Goal: Complete application form

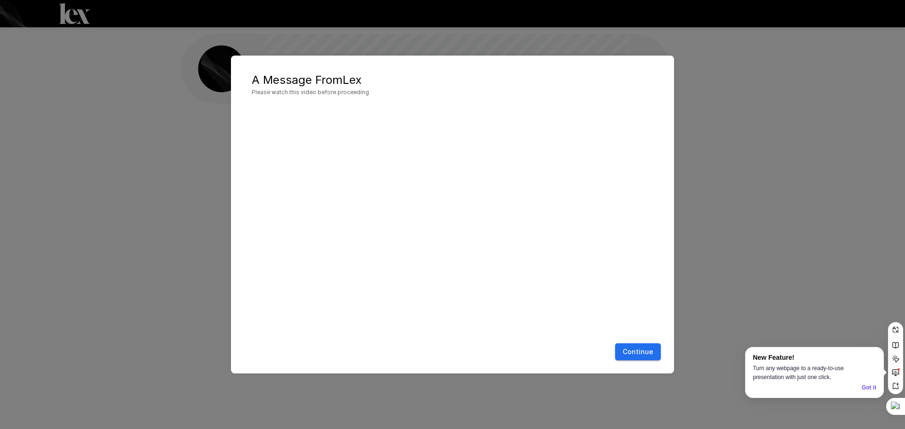
click at [639, 355] on button "Continue" at bounding box center [638, 351] width 46 height 17
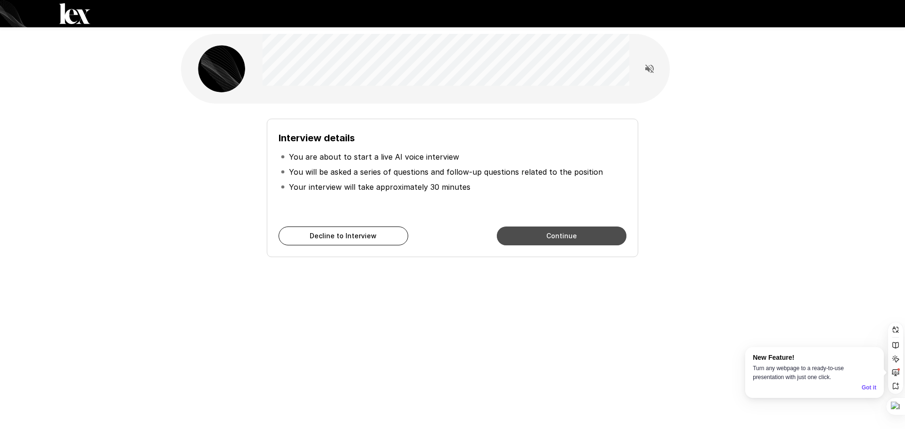
click at [593, 238] on button "Continue" at bounding box center [562, 236] width 130 height 19
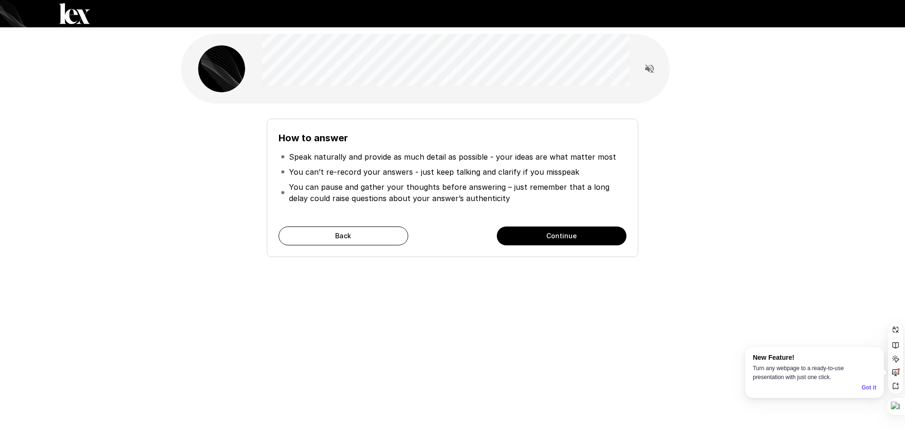
click at [595, 243] on button "Continue" at bounding box center [562, 236] width 130 height 19
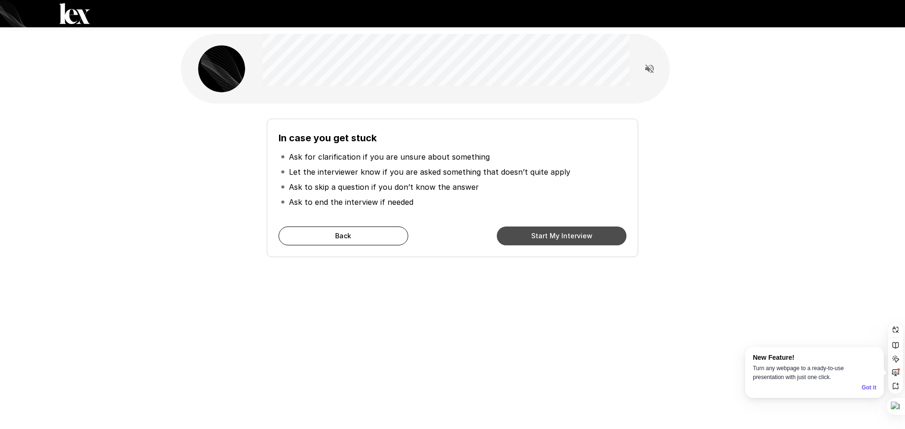
click at [600, 242] on button "Start My Interview" at bounding box center [562, 236] width 130 height 19
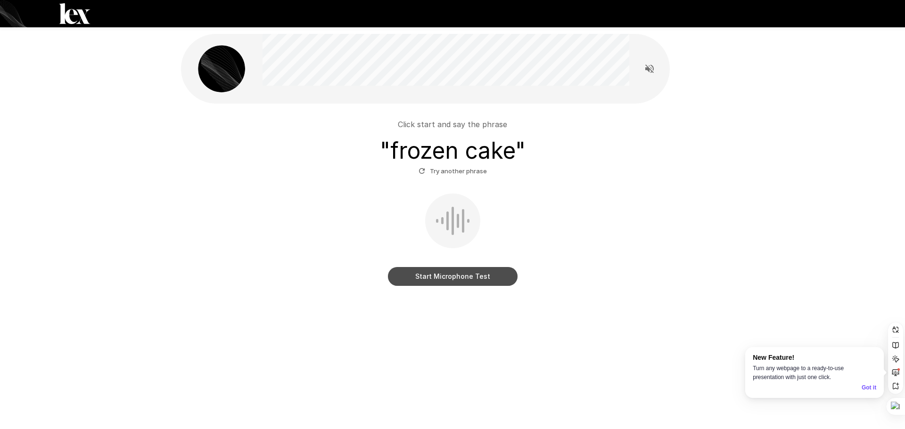
click at [454, 279] on button "Start Microphone Test" at bounding box center [453, 276] width 130 height 19
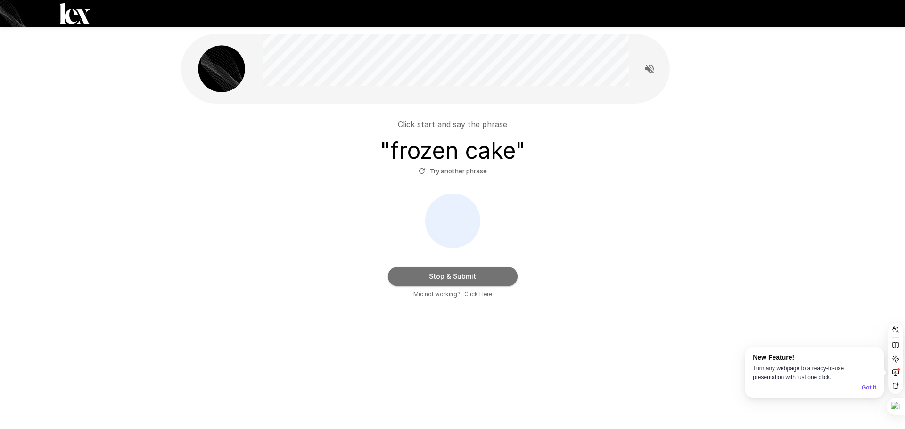
click at [481, 272] on button "Stop & Submit" at bounding box center [453, 276] width 130 height 19
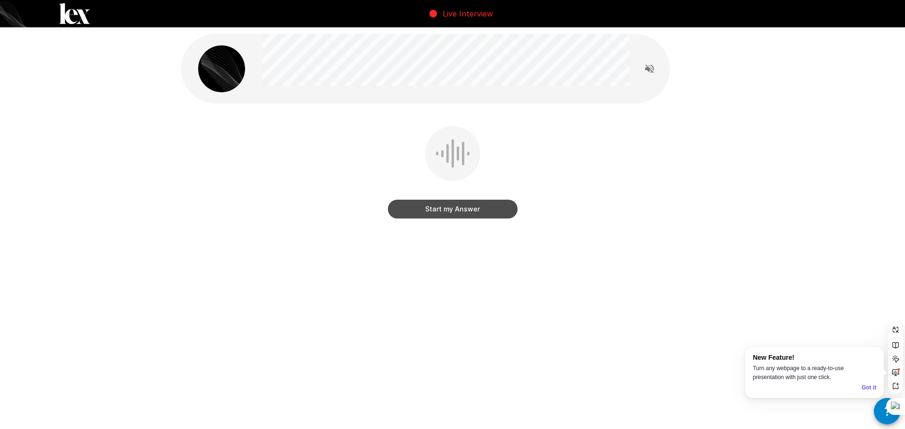
click at [463, 212] on button "Start my Answer" at bounding box center [453, 209] width 130 height 19
click at [476, 211] on button "Stop & Submit" at bounding box center [453, 209] width 130 height 19
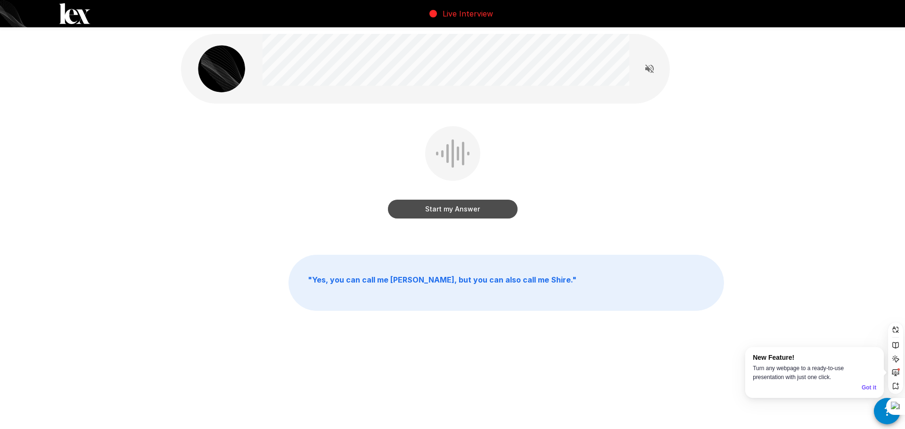
click at [479, 214] on button "Start my Answer" at bounding box center [453, 209] width 130 height 19
click at [477, 213] on button "Stop & Submit" at bounding box center [453, 209] width 130 height 19
click at [467, 212] on button "Start my Answer" at bounding box center [453, 209] width 130 height 19
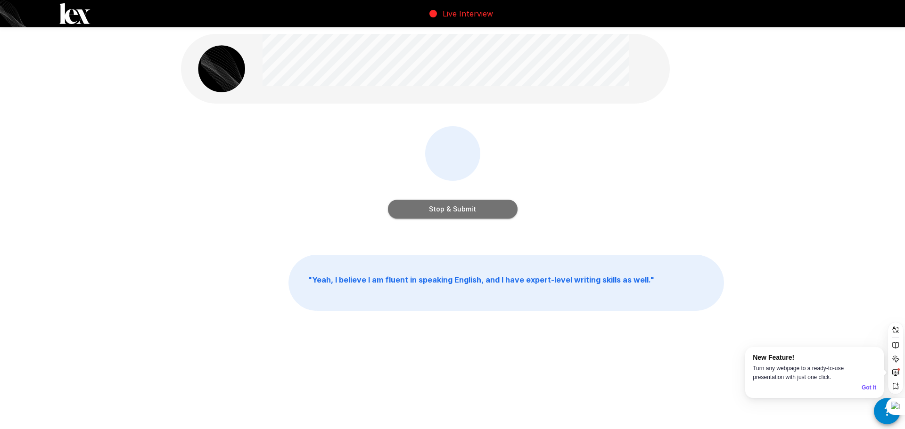
click at [481, 213] on button "Stop & Submit" at bounding box center [453, 209] width 130 height 19
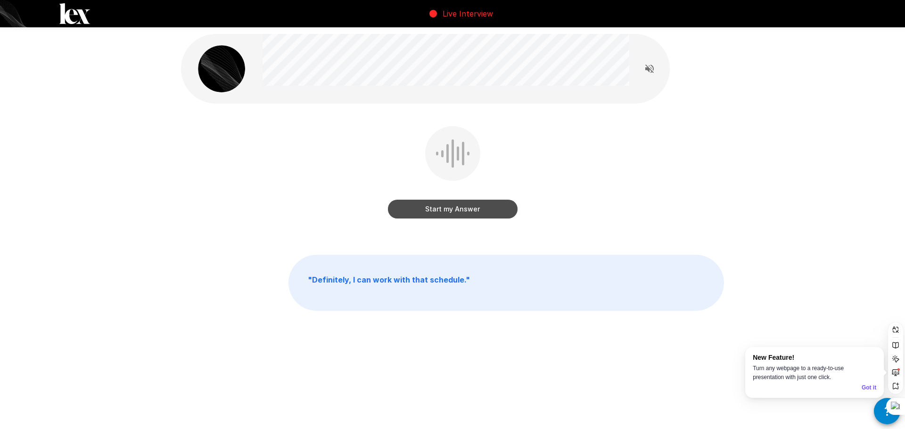
click at [477, 214] on button "Start my Answer" at bounding box center [453, 209] width 130 height 19
click at [482, 204] on button "Stop & Submit" at bounding box center [453, 209] width 130 height 19
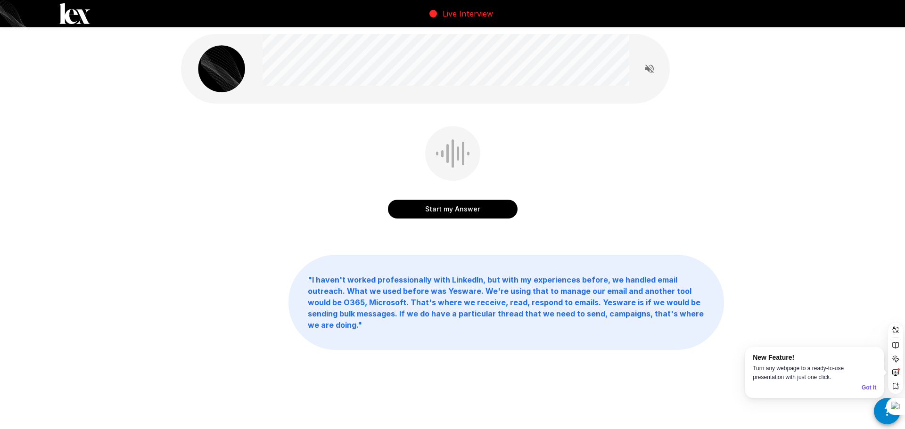
click at [455, 209] on button "Start my Answer" at bounding box center [453, 209] width 130 height 19
click at [453, 214] on button "Stop & Submit" at bounding box center [453, 209] width 130 height 19
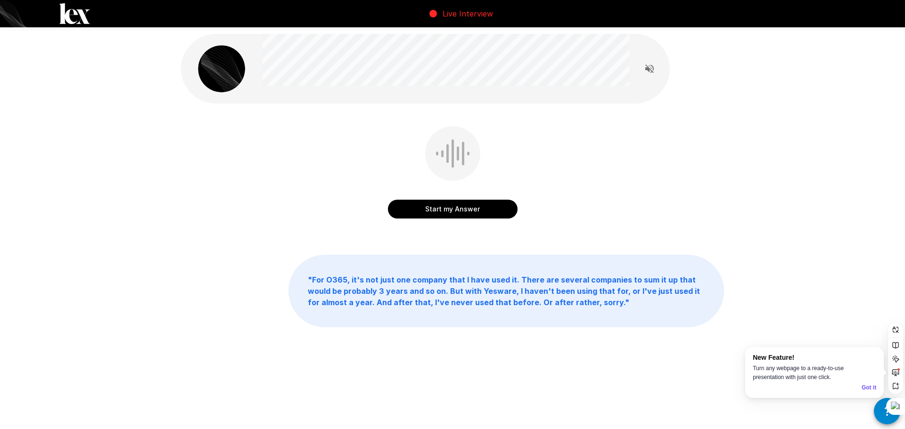
click at [457, 214] on button "Start my Answer" at bounding box center [453, 209] width 130 height 19
click at [481, 202] on button "Stop & Submit" at bounding box center [453, 209] width 130 height 19
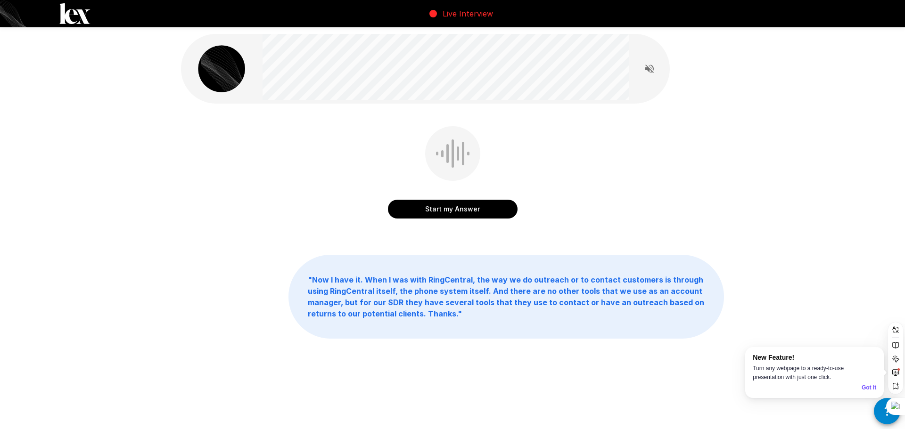
click at [327, 279] on b "" Now I have it. When I was with RingCentral, the way we do outreach or to cont…" at bounding box center [506, 296] width 396 height 43
click at [474, 208] on button "Start my Answer" at bounding box center [453, 209] width 130 height 19
click at [453, 213] on button "Stop & Submit" at bounding box center [453, 209] width 130 height 19
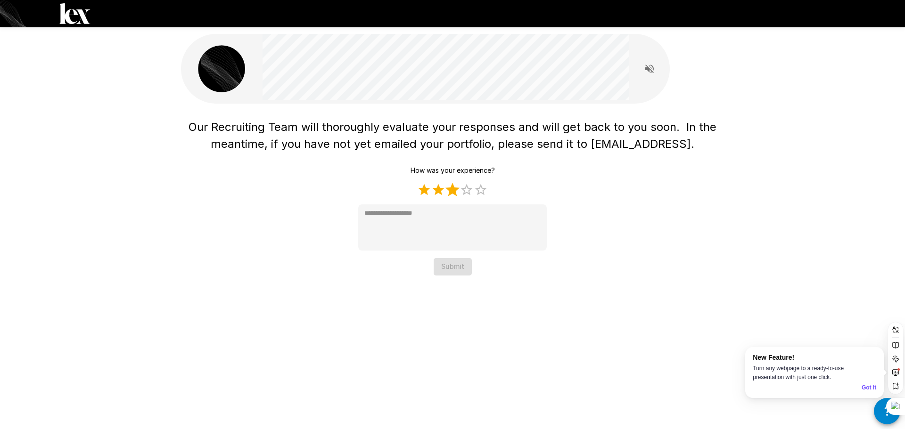
click at [456, 192] on label "3 Stars" at bounding box center [452, 190] width 14 height 14
type textarea "*"
click at [450, 267] on button "Submit" at bounding box center [452, 266] width 38 height 17
